Goal: Transaction & Acquisition: Download file/media

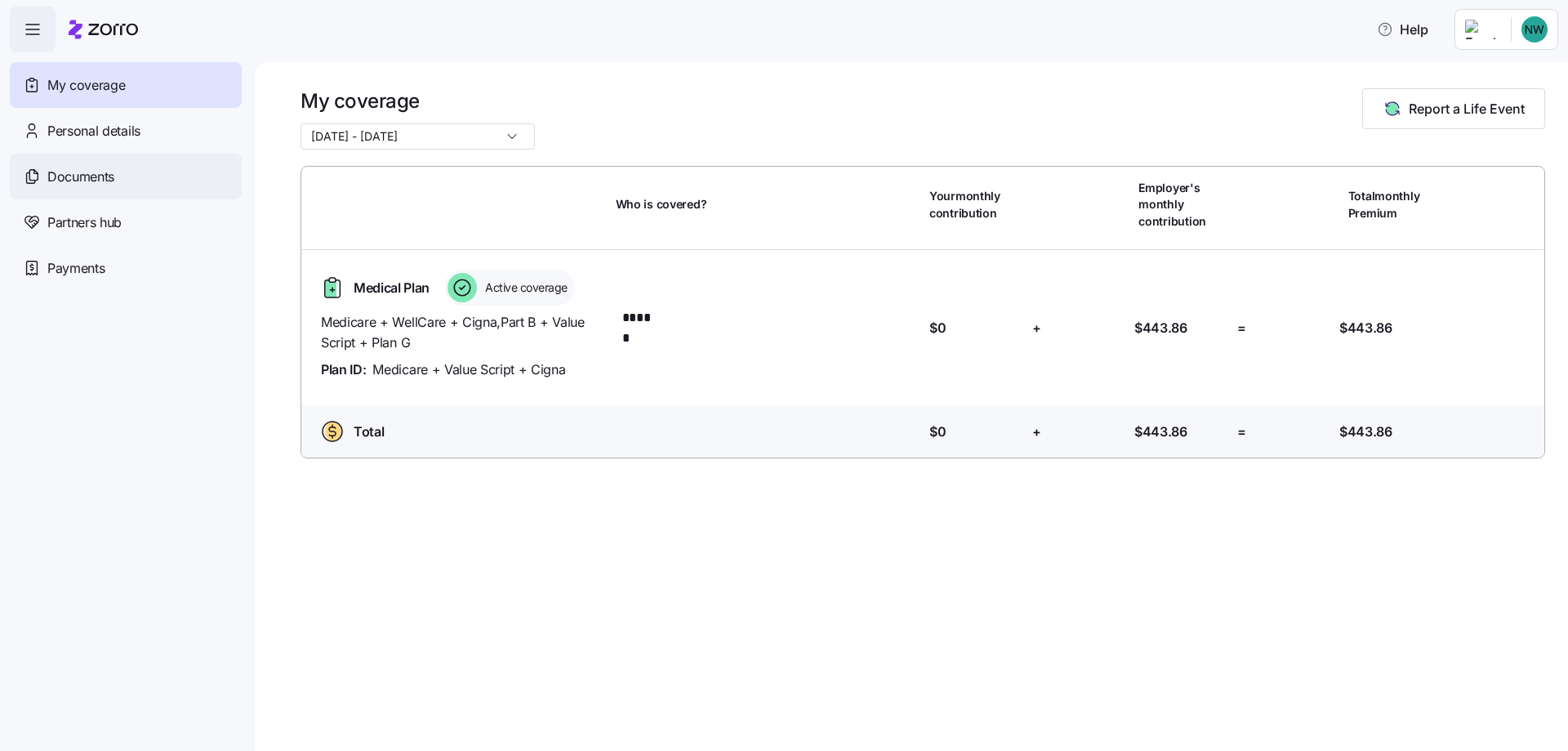
click at [100, 175] on span "Documents" at bounding box center [80, 176] width 67 height 20
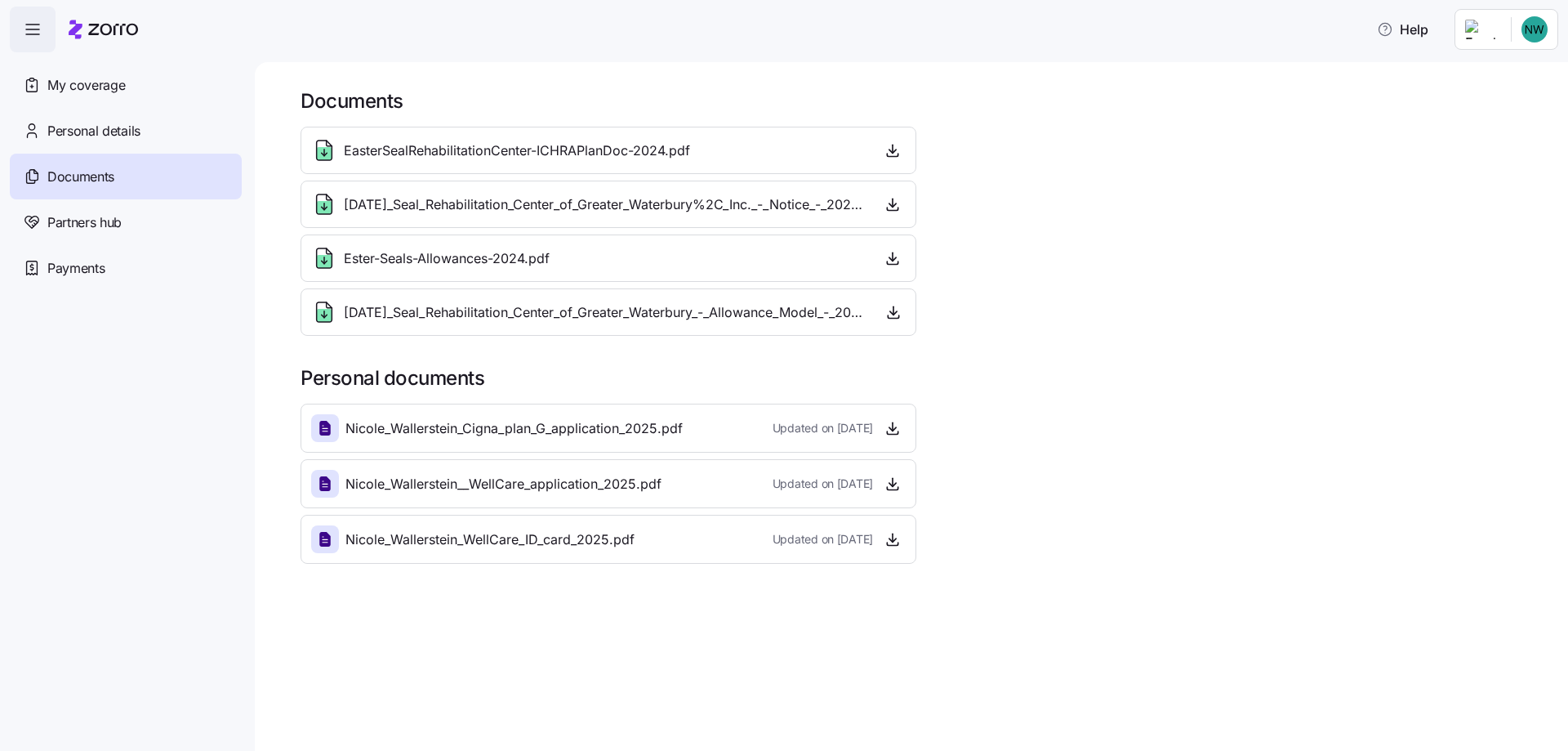
click at [709, 435] on div "Nicole_Wallerstein_Cigna_plan_G_application_2025.pdf Updated on [DATE]" at bounding box center [608, 428] width 595 height 28
click at [893, 427] on icon "button" at bounding box center [893, 427] width 0 height 8
click at [101, 81] on span "My coverage" at bounding box center [86, 85] width 77 height 20
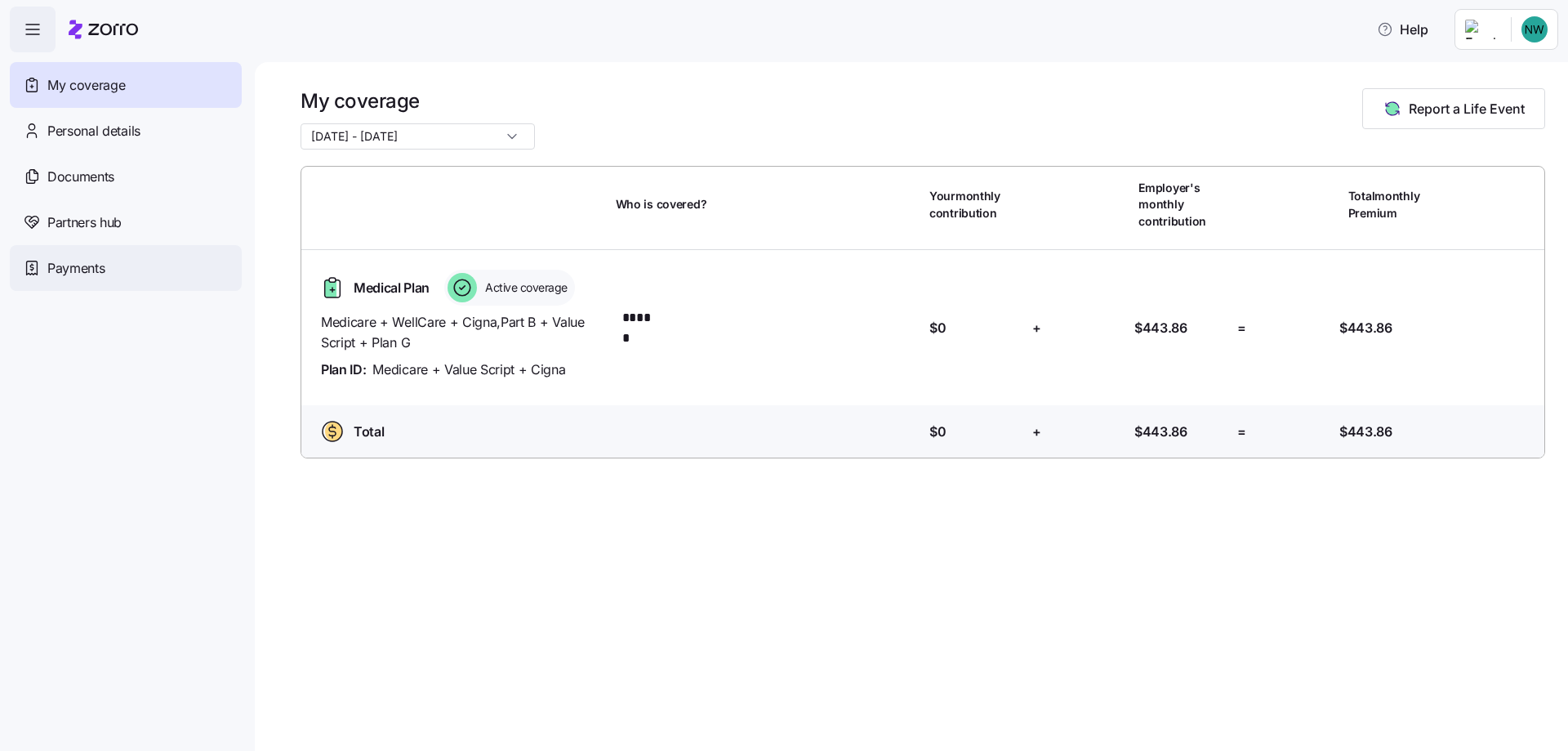
click at [104, 266] on span "Payments" at bounding box center [76, 267] width 57 height 20
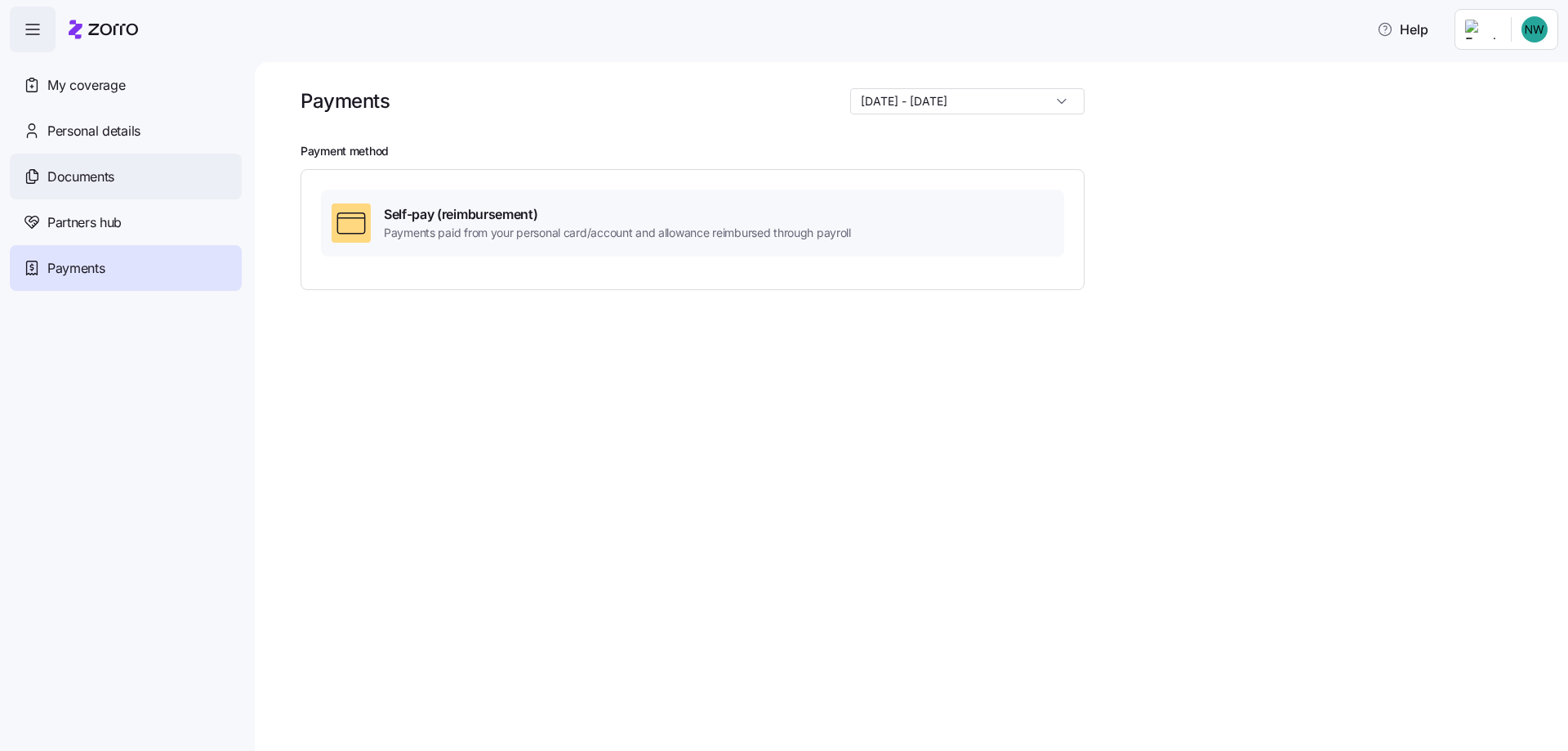
click at [87, 175] on span "Documents" at bounding box center [80, 176] width 67 height 20
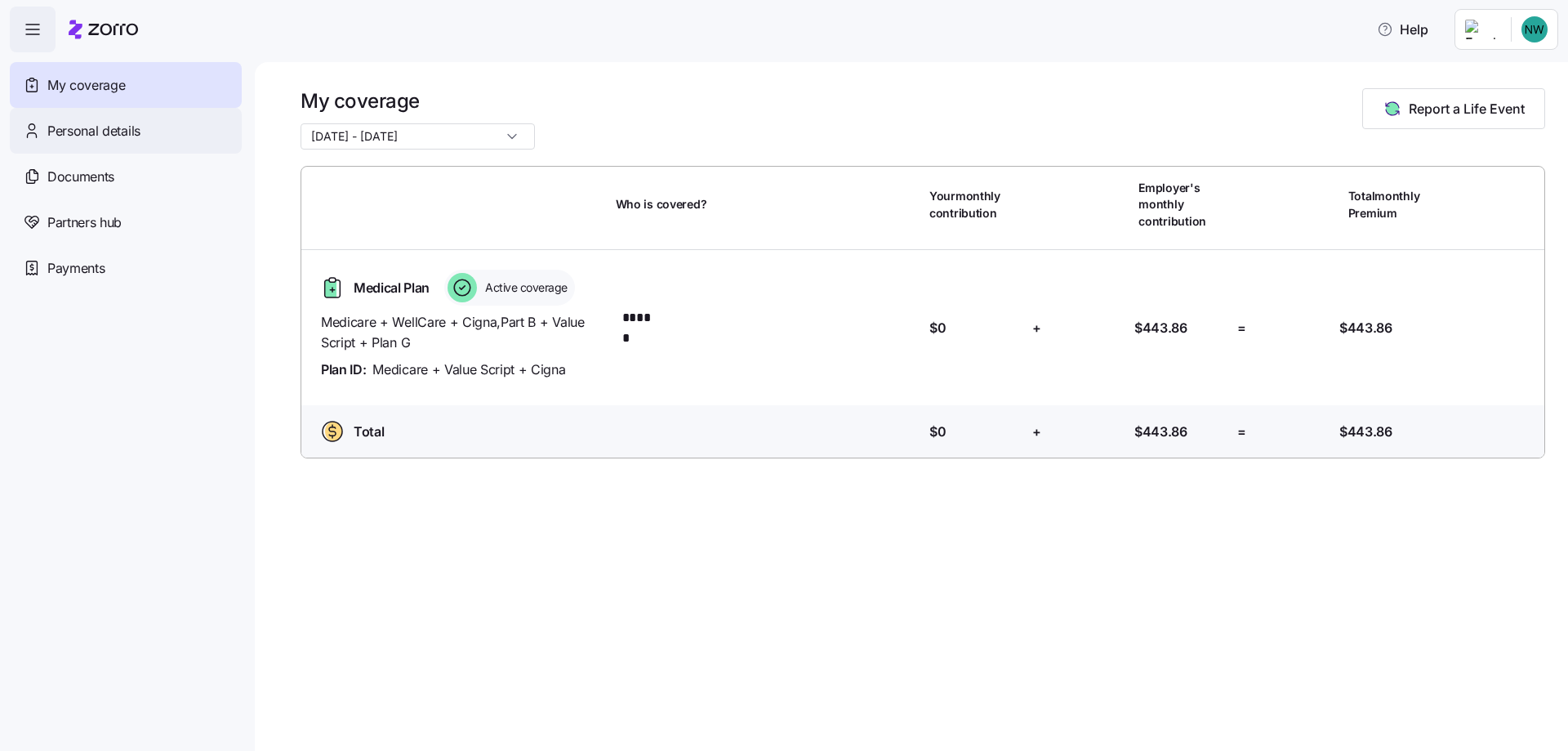
click at [113, 134] on span "Personal details" at bounding box center [94, 131] width 93 height 20
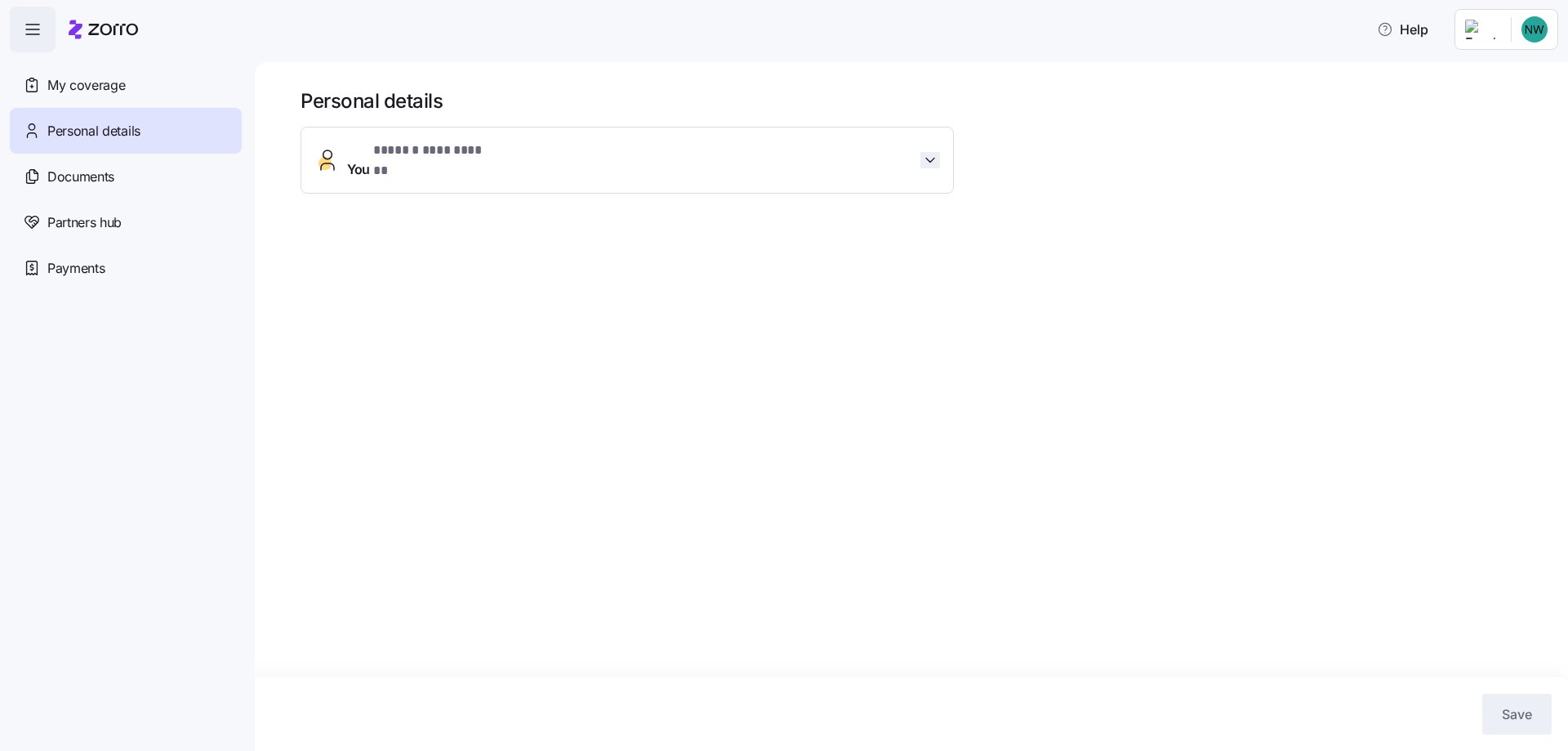
click at [931, 152] on icon "button" at bounding box center [930, 160] width 16 height 16
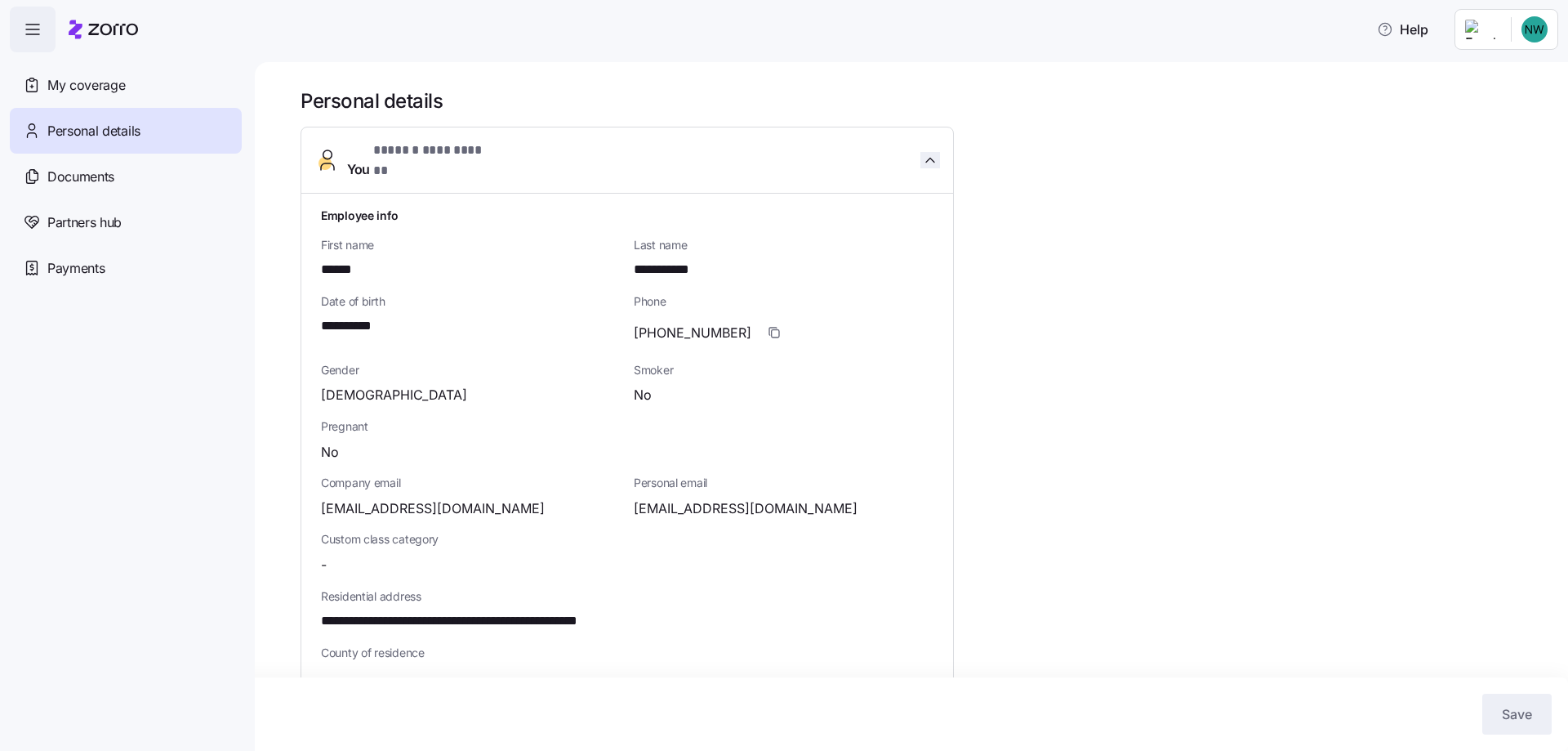
click at [929, 152] on icon "button" at bounding box center [930, 160] width 16 height 16
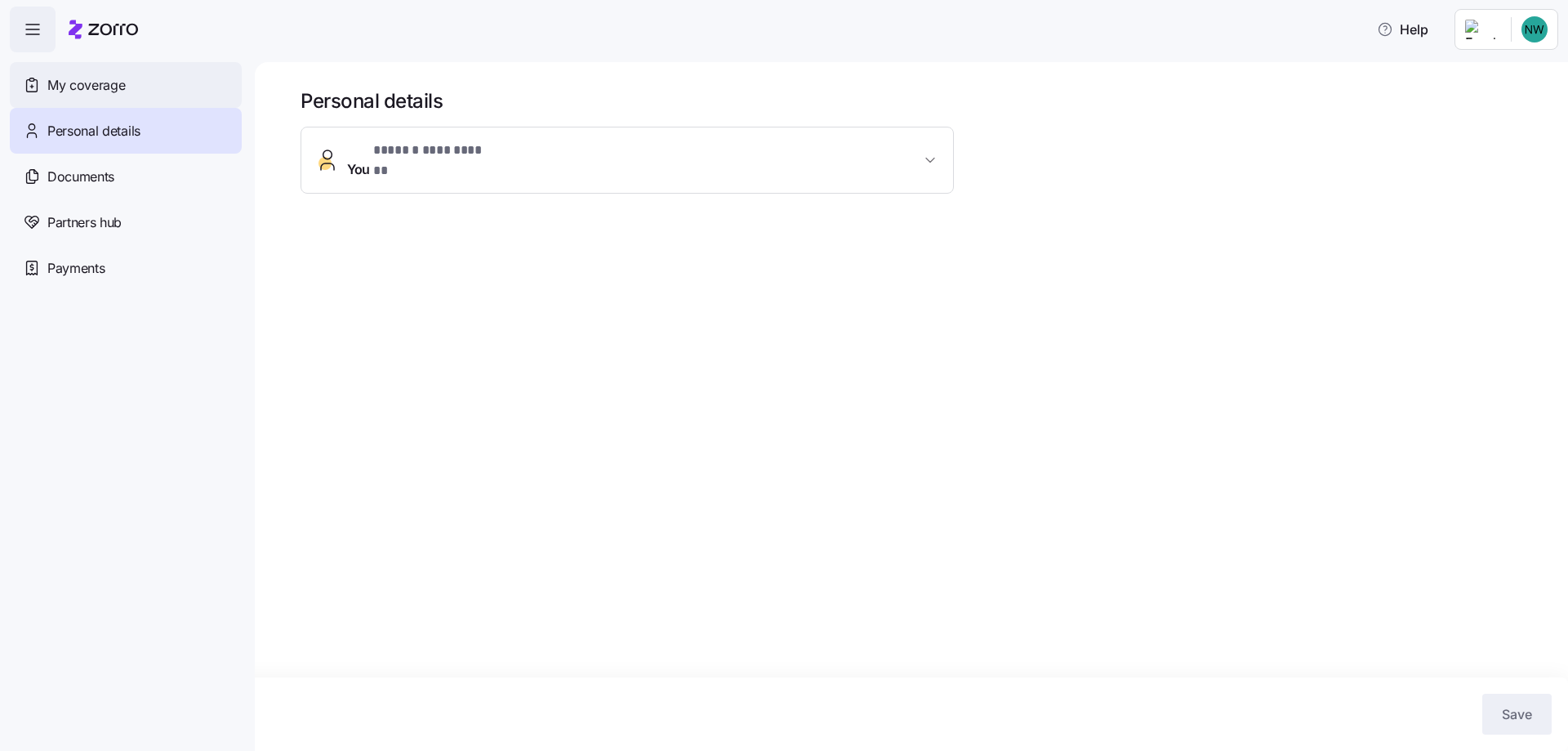
click at [95, 81] on span "My coverage" at bounding box center [86, 85] width 77 height 20
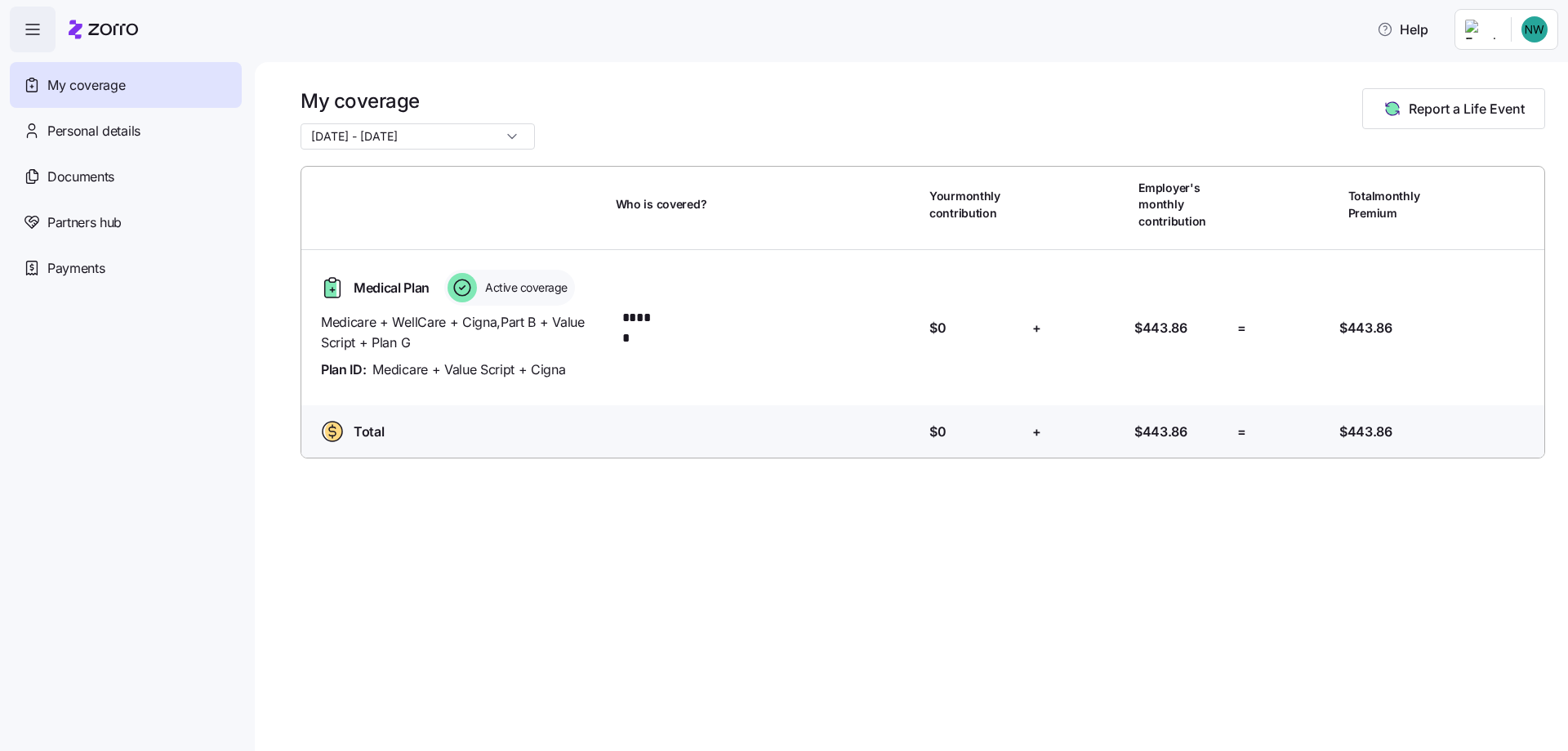
click at [461, 290] on icon at bounding box center [462, 288] width 29 height 29
click at [802, 321] on div "Who is covered? ******" at bounding box center [770, 328] width 294 height 39
click at [102, 221] on span "Partners hub" at bounding box center [84, 222] width 75 height 20
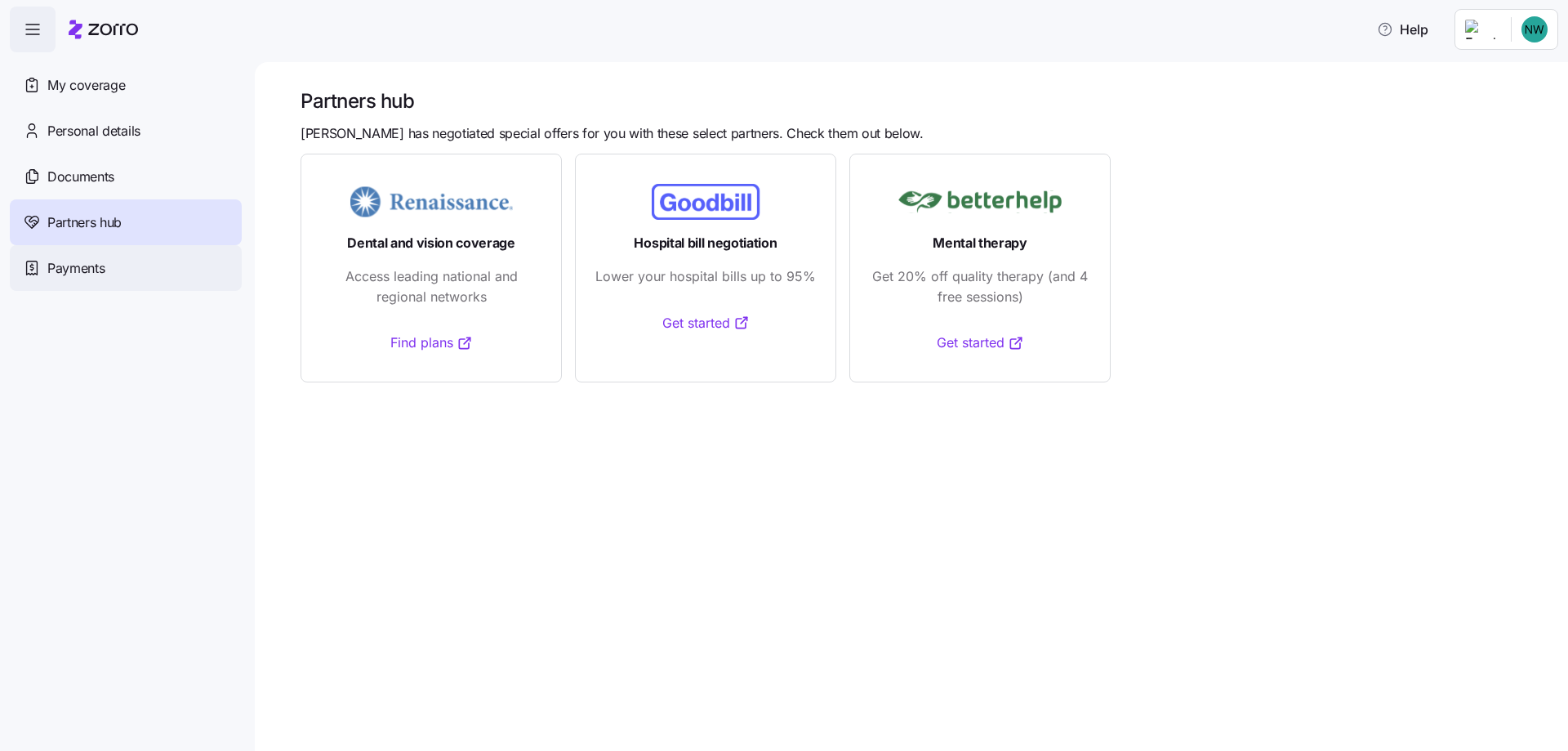
click at [113, 268] on div "Payments" at bounding box center [125, 267] width 231 height 46
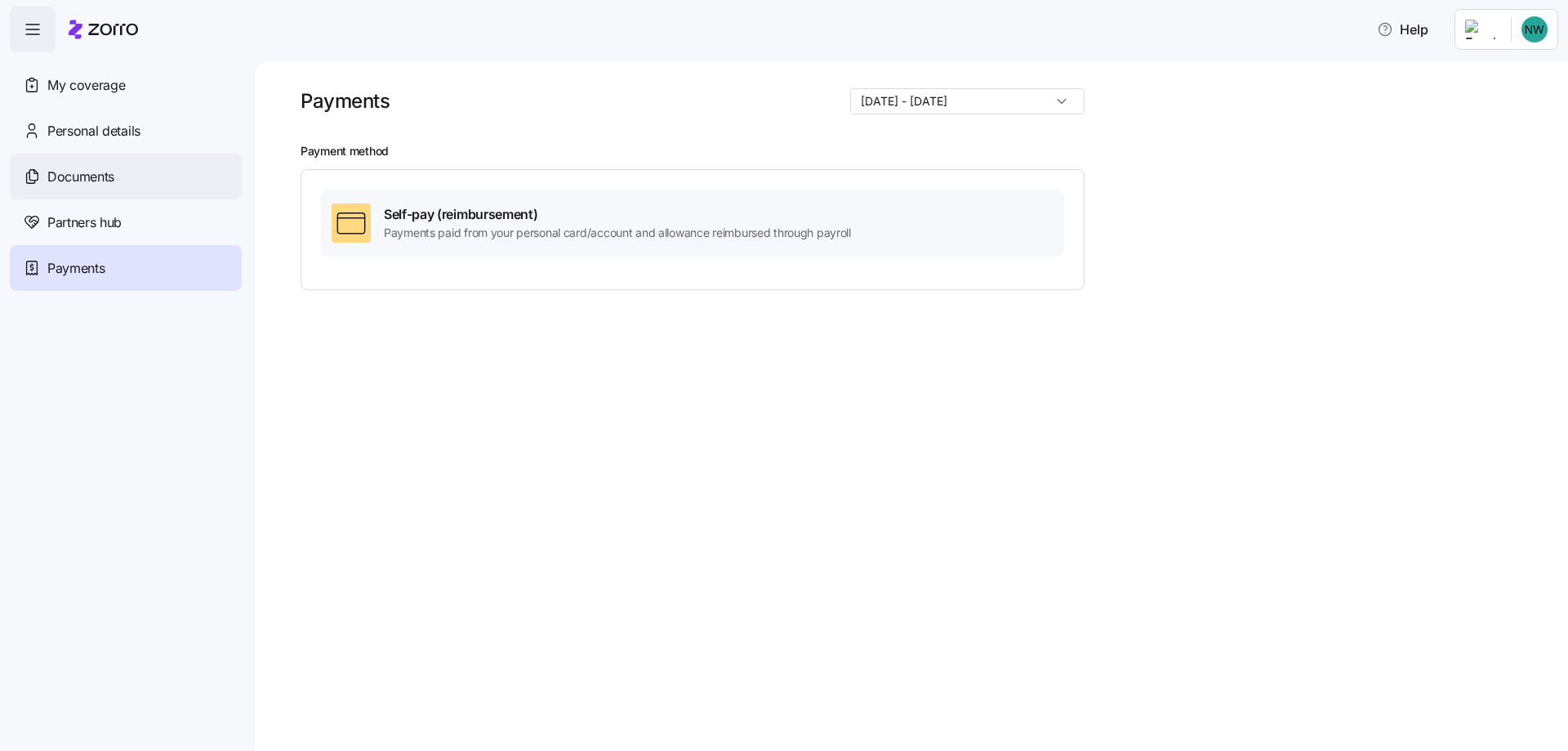
click at [90, 178] on span "Documents" at bounding box center [80, 176] width 67 height 20
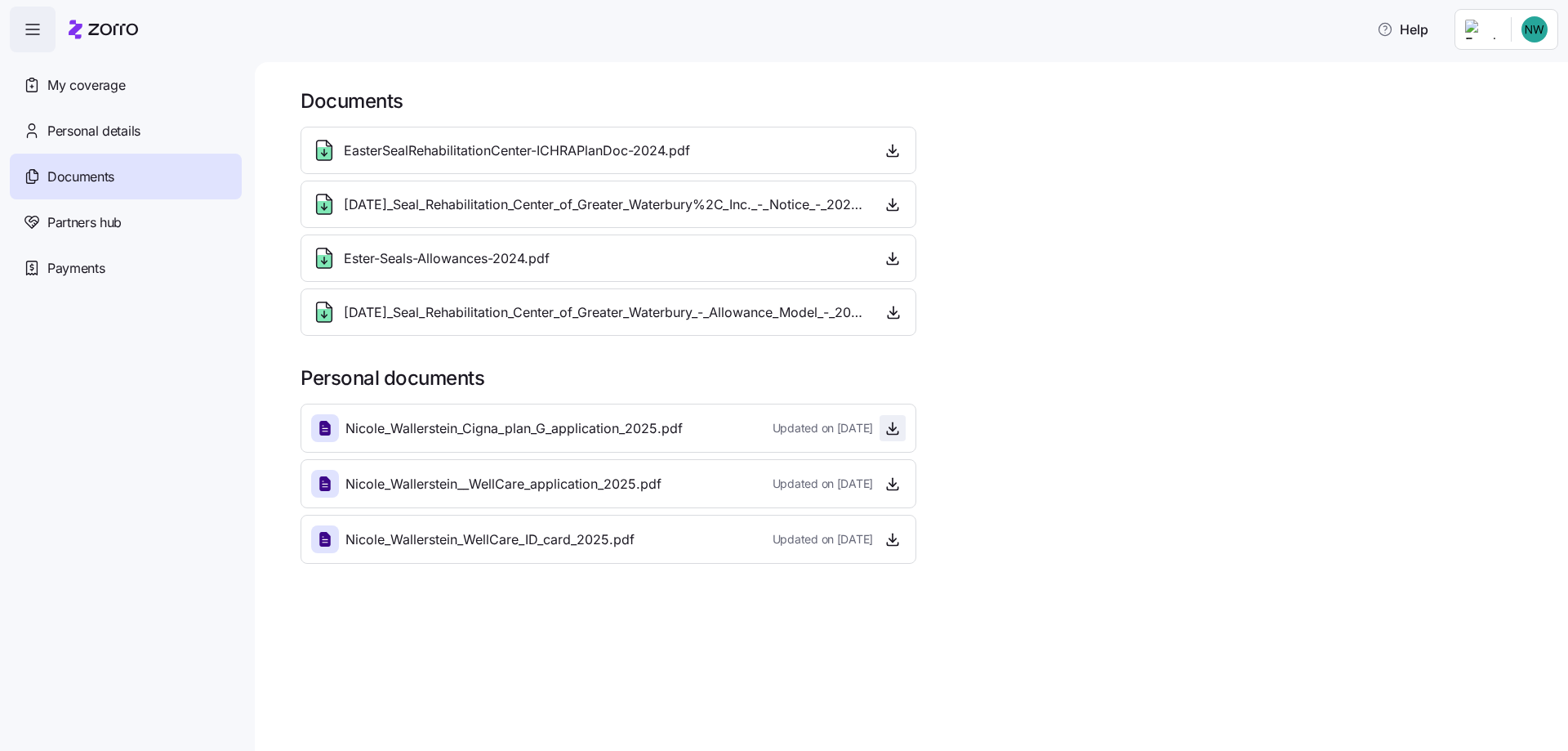
click at [889, 429] on icon "button" at bounding box center [892, 427] width 16 height 16
click at [434, 435] on span "Nicole_Wallerstein_Cigna_plan_G_application_2025.pdf" at bounding box center [514, 428] width 337 height 20
click at [324, 428] on icon at bounding box center [325, 427] width 12 height 15
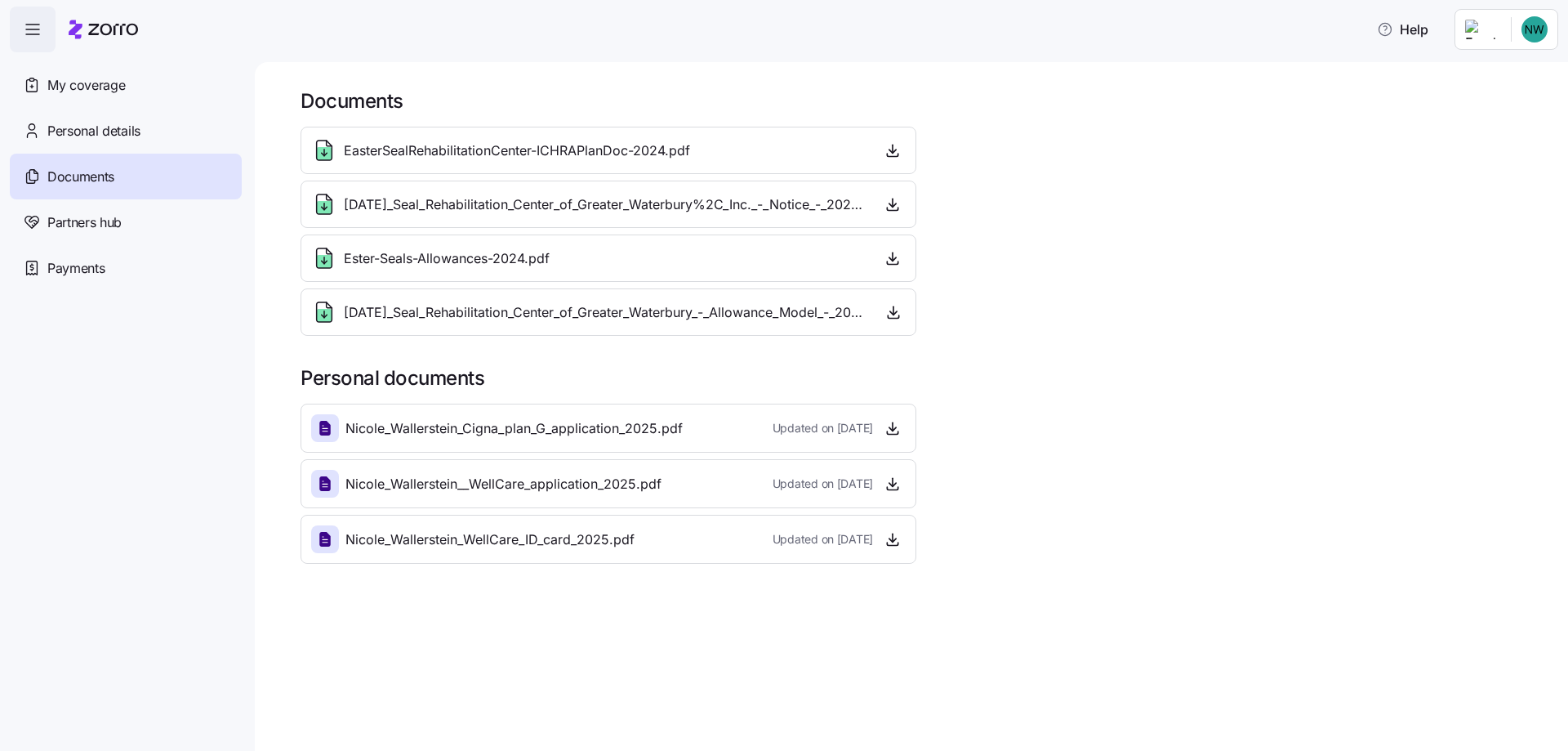
click at [773, 429] on span "Updated on [DATE]" at bounding box center [823, 427] width 101 height 16
drag, startPoint x: 772, startPoint y: 429, endPoint x: 806, endPoint y: 428, distance: 34.0
click at [774, 428] on span "Updated on [DATE]" at bounding box center [823, 427] width 101 height 16
click at [891, 430] on icon "button" at bounding box center [892, 429] width 7 height 3
click at [891, 541] on icon "button" at bounding box center [892, 541] width 7 height 3
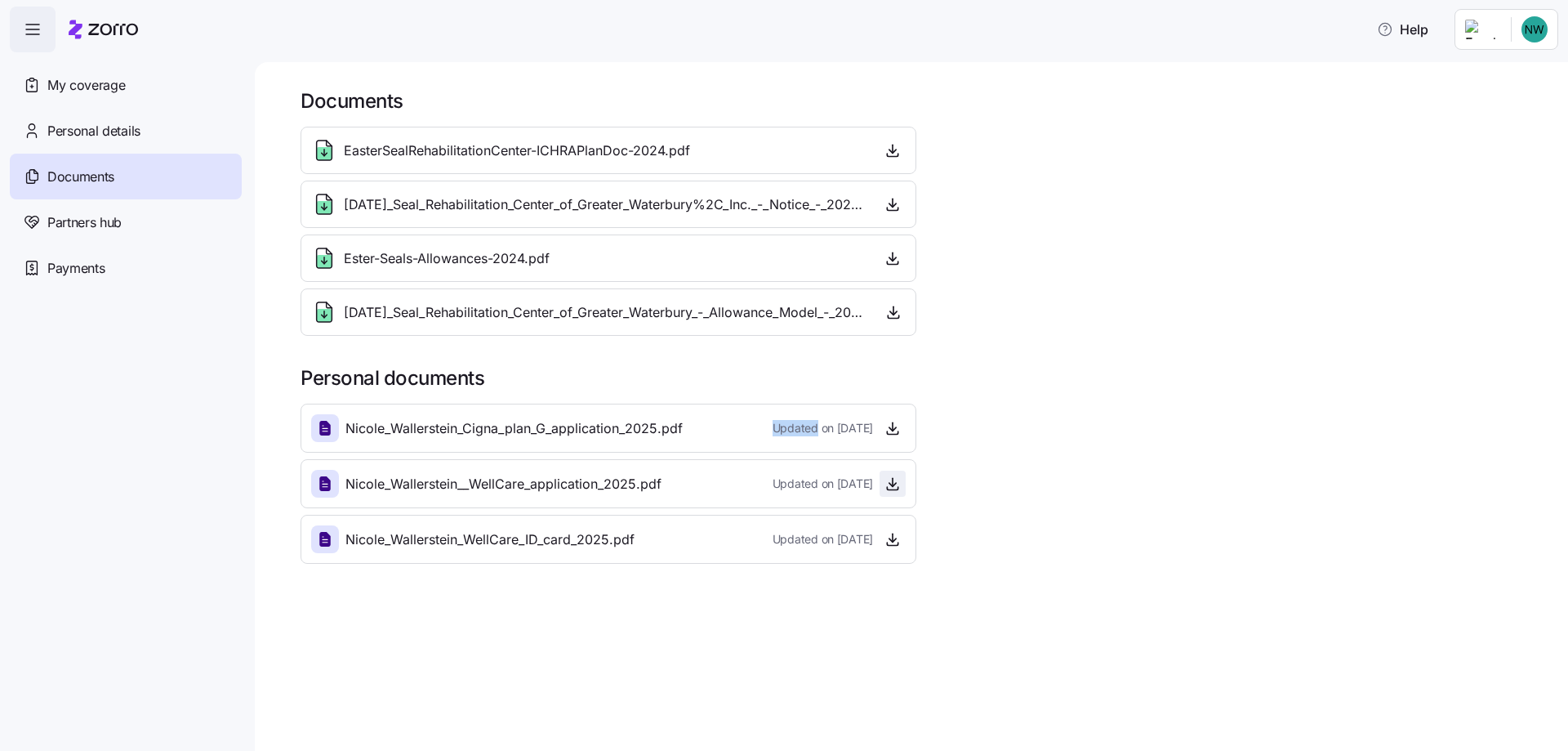
click at [891, 485] on icon "button" at bounding box center [892, 484] width 16 height 16
